Goal: Transaction & Acquisition: Download file/media

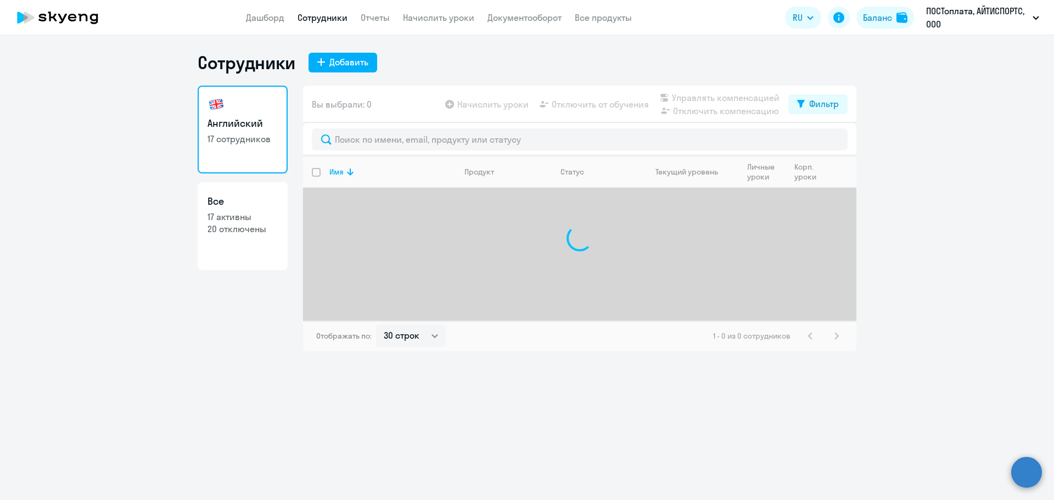
select select "30"
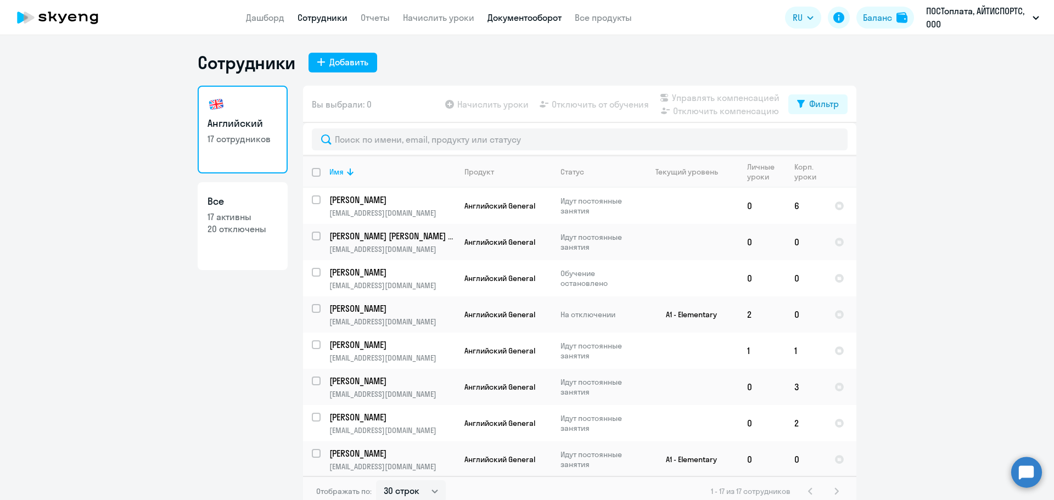
click at [520, 19] on link "Документооборот" at bounding box center [524, 17] width 74 height 11
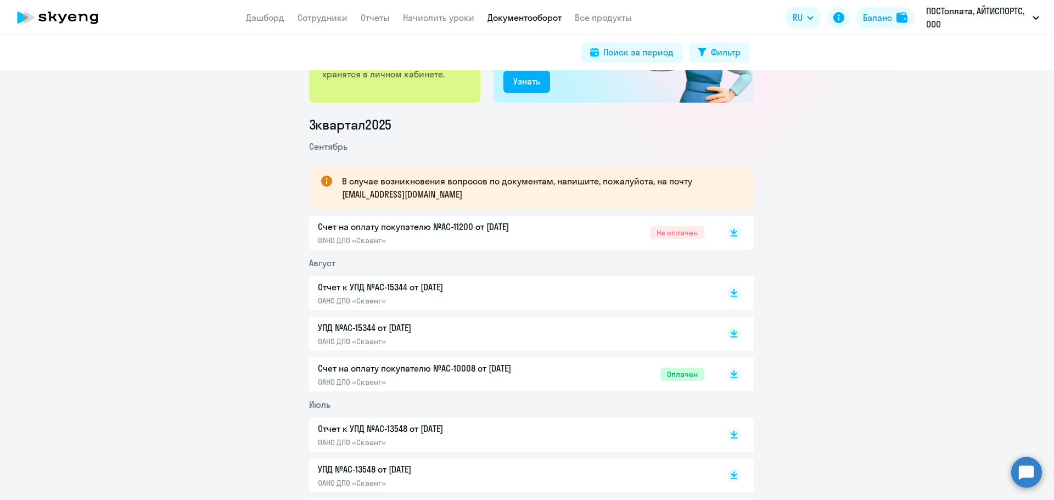
scroll to position [110, 0]
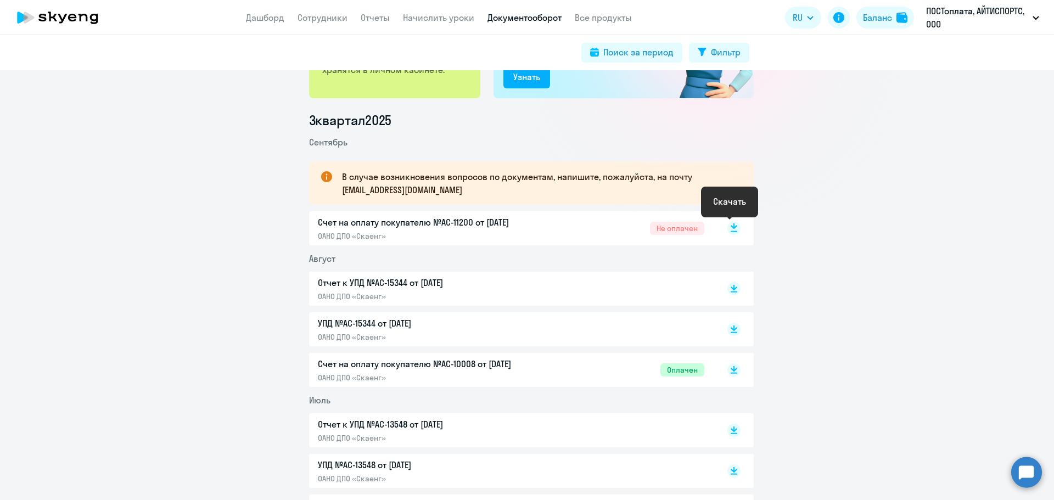
click at [731, 227] on icon at bounding box center [734, 225] width 7 height 5
click at [731, 292] on icon at bounding box center [734, 292] width 7 height 1
